Goal: Task Accomplishment & Management: Manage account settings

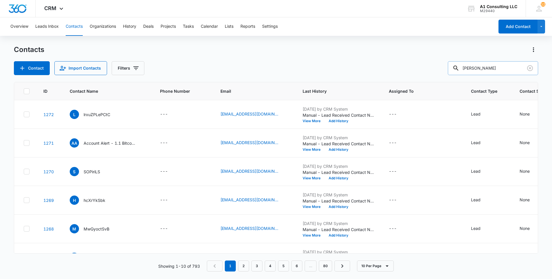
type input "[PERSON_NAME]"
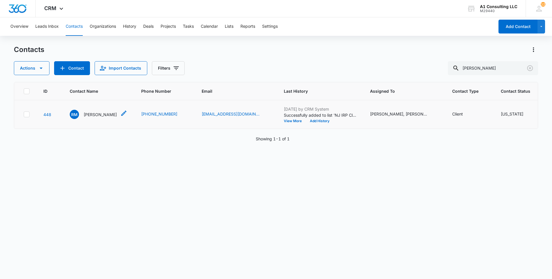
click at [95, 118] on p "[PERSON_NAME]" at bounding box center [100, 115] width 33 height 6
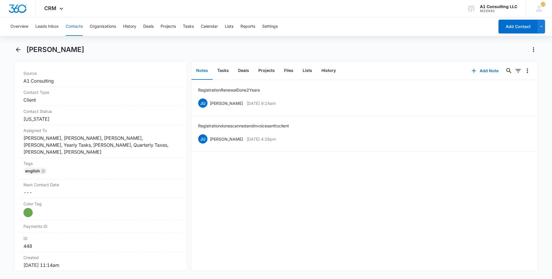
scroll to position [235, 0]
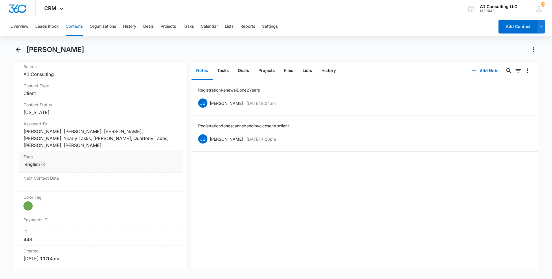
click at [135, 162] on div "English" at bounding box center [100, 165] width 154 height 9
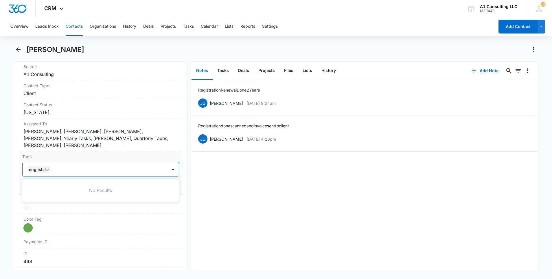
click at [115, 168] on div at bounding box center [109, 169] width 114 height 8
type input "gh"
click at [46, 203] on p "GHL Conversion" at bounding box center [44, 201] width 30 height 6
click at [0, 201] on html "CRM Apps Websites Forms CRM Email Social Content Ads Intelligence Files Brand S…" at bounding box center [276, 139] width 552 height 279
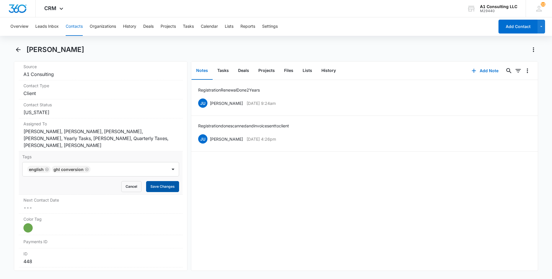
click at [151, 185] on button "Save Changes" at bounding box center [162, 186] width 33 height 11
drag, startPoint x: 299, startPoint y: 136, endPoint x: 208, endPoint y: 137, distance: 91.1
click at [208, 137] on div "JU [PERSON_NAME] [DATE] 4:26pm Delete Edit" at bounding box center [364, 139] width 333 height 11
copy div "[PERSON_NAME] [DATE] 4:26pm"
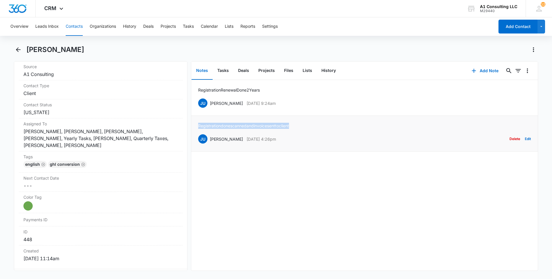
drag, startPoint x: 301, startPoint y: 125, endPoint x: 196, endPoint y: 123, distance: 105.0
click at [196, 123] on li "Registration done scanned and invoice sent to client JU [PERSON_NAME] [DATE] 4:…" at bounding box center [364, 134] width 346 height 36
copy p "Registration done scanned and invoice sent to client"
drag, startPoint x: 289, startPoint y: 103, endPoint x: 210, endPoint y: 107, distance: 78.7
click at [210, 107] on div "JU [PERSON_NAME] [DATE] 9:24am Delete Edit" at bounding box center [364, 103] width 333 height 11
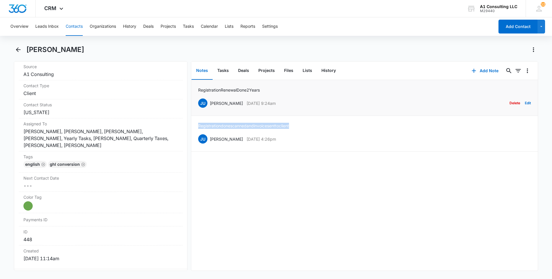
copy div "[PERSON_NAME] [DATE] 9:24am"
drag, startPoint x: 268, startPoint y: 91, endPoint x: 193, endPoint y: 92, distance: 74.9
click at [193, 92] on li "Registration Renewal Done 2 Years JU [PERSON_NAME] [DATE] 9:24am Delete Edit" at bounding box center [364, 98] width 346 height 36
copy p "Registration Renewal Done 2 Years"
click at [76, 29] on button "Contacts" at bounding box center [74, 26] width 17 height 19
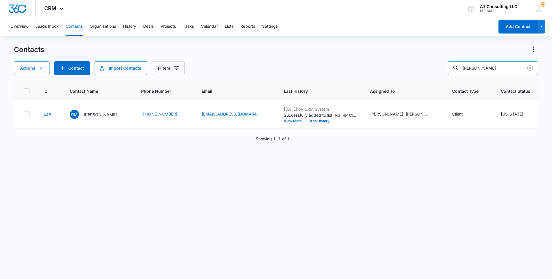
drag, startPoint x: 513, startPoint y: 71, endPoint x: 428, endPoint y: 70, distance: 85.3
click at [428, 70] on div "Actions Contact Import Contacts Filters [PERSON_NAME]" at bounding box center [276, 68] width 524 height 14
paste input "apid Freight Solutions LLC"
type input "Rapid Freight Solutions LLC"
click at [97, 118] on p "[PERSON_NAME]" at bounding box center [100, 115] width 33 height 6
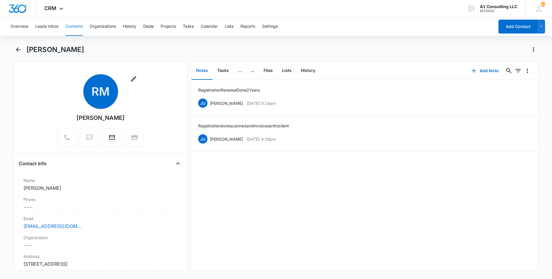
click at [77, 30] on button "Contacts" at bounding box center [74, 26] width 17 height 19
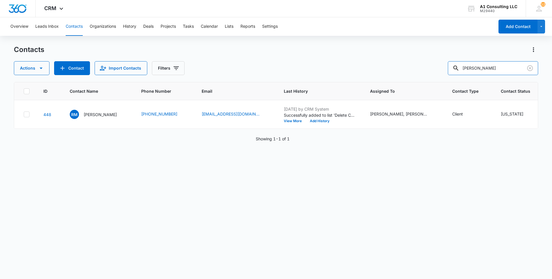
drag, startPoint x: 507, startPoint y: 71, endPoint x: 441, endPoint y: 76, distance: 67.0
click at [441, 76] on div "Contacts Actions Contact Import Contacts Filters [PERSON_NAME] ID Contact Name …" at bounding box center [276, 162] width 524 height 234
paste input "apid Freight Solutions LLC"
type input "Rapid Freight Solutions LLC"
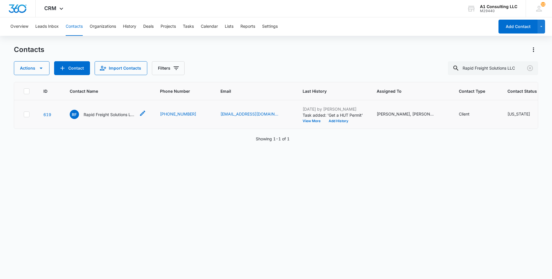
click at [113, 118] on p "Rapid Freight Solutions LLC" at bounding box center [110, 115] width 52 height 6
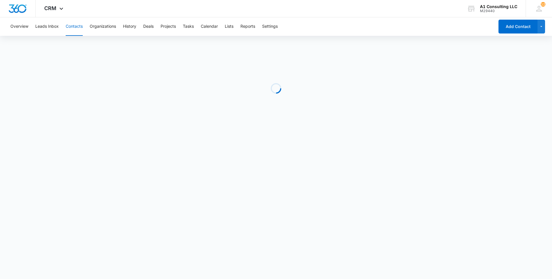
click at [107, 131] on div "Loading" at bounding box center [276, 88] width 524 height 87
